Goal: Task Accomplishment & Management: Manage account settings

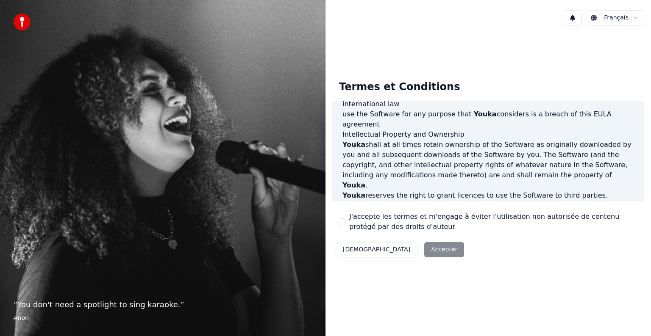
scroll to position [458, 0]
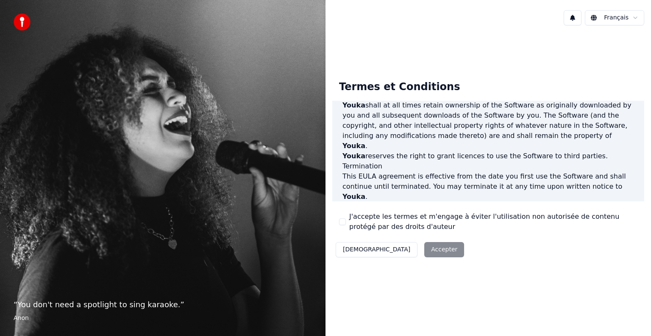
click at [402, 246] on div "Décliner Accepter" at bounding box center [399, 250] width 135 height 22
click at [398, 249] on div "Décliner Accepter" at bounding box center [399, 250] width 135 height 22
click at [344, 224] on button "J'accepte les termes et m'engage à éviter l'utilisation non autorisée de conten…" at bounding box center [342, 222] width 7 height 7
click at [424, 253] on button "Accepter" at bounding box center [444, 249] width 40 height 15
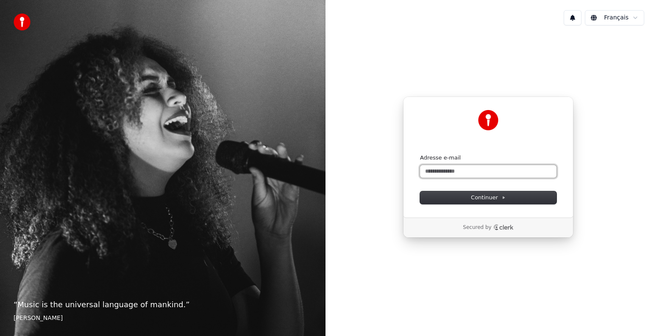
click at [464, 171] on input "Adresse e-mail" at bounding box center [488, 171] width 136 height 13
click at [463, 199] on button "Continuer" at bounding box center [488, 198] width 136 height 13
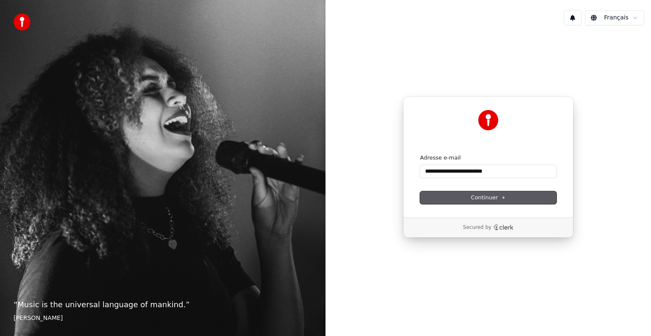
type input "**********"
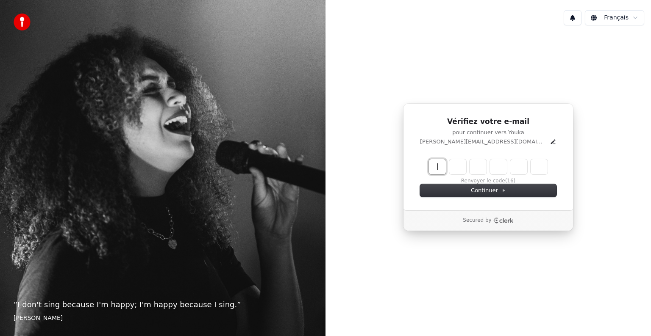
click at [439, 165] on input "Enter verification code" at bounding box center [497, 166] width 136 height 15
type input "******"
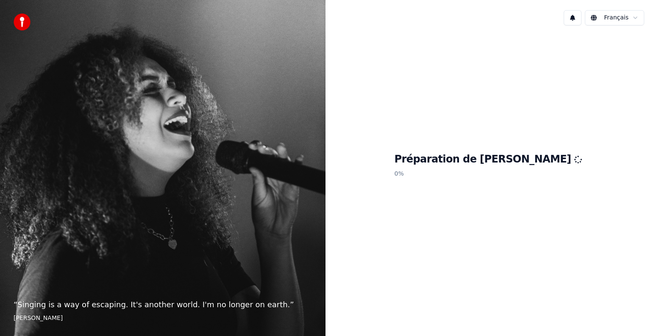
drag, startPoint x: 0, startPoint y: 0, endPoint x: 439, endPoint y: 165, distance: 469.3
click at [439, 165] on h1 "Préparation de Youka" at bounding box center [488, 160] width 188 height 14
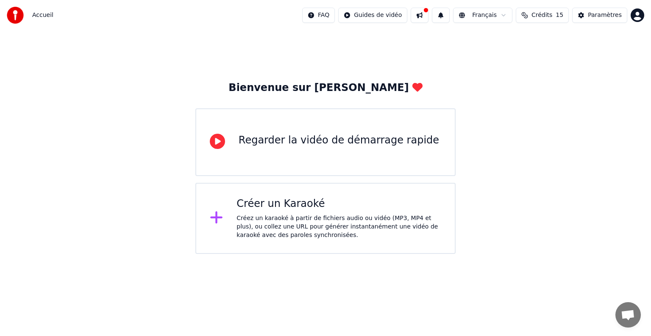
click at [552, 15] on span "Crédits" at bounding box center [541, 15] width 21 height 8
